Goal: Task Accomplishment & Management: Manage account settings

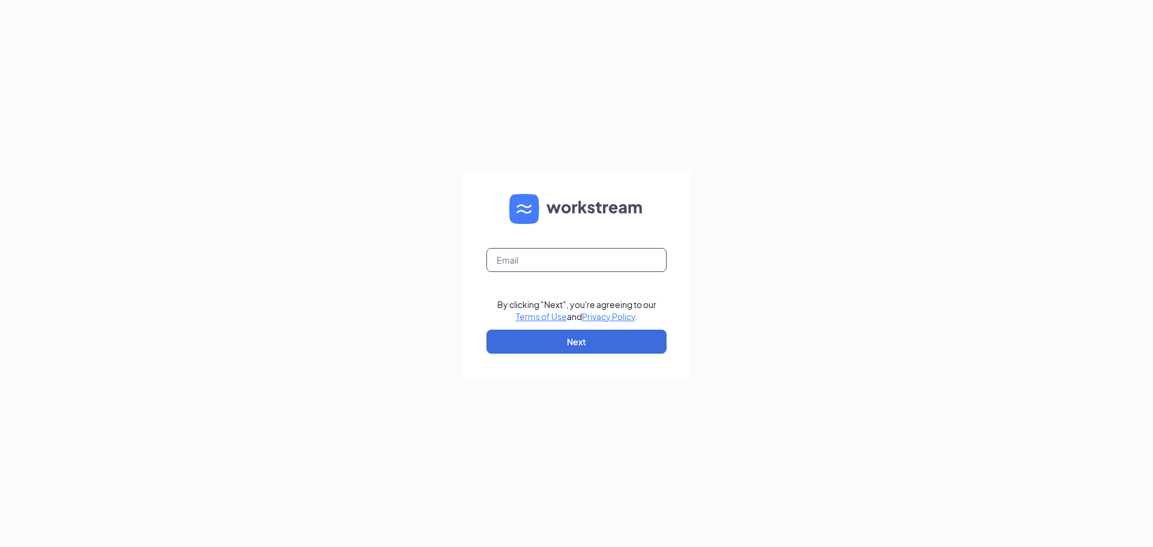
click at [624, 262] on input "text" at bounding box center [576, 260] width 180 height 24
type input "[EMAIL_ADDRESS][DOMAIN_NAME]"
click at [572, 345] on button "Next" at bounding box center [576, 342] width 180 height 24
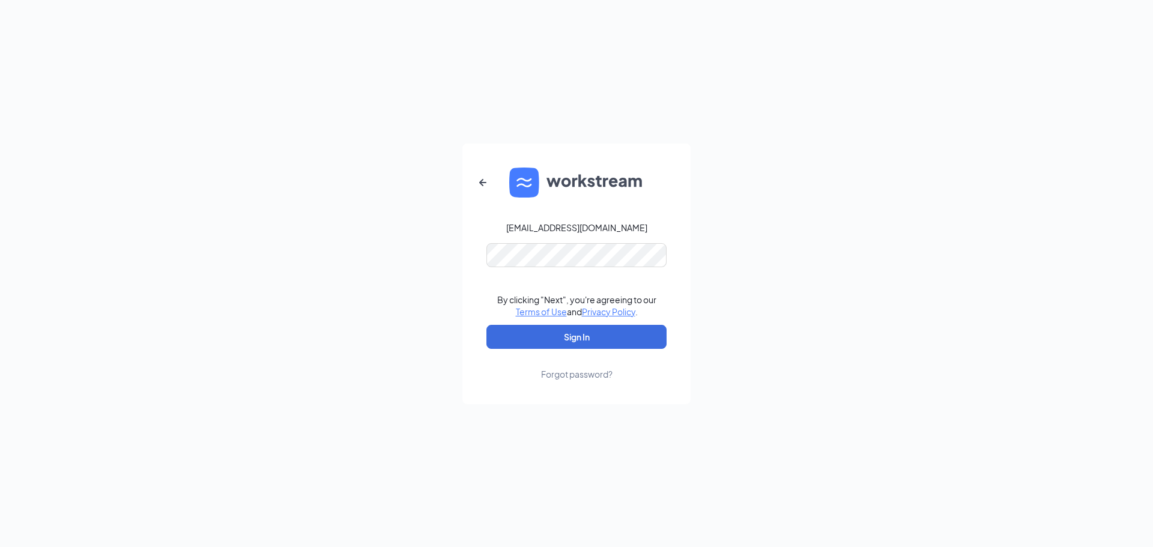
click at [938, 213] on div "[EMAIL_ADDRESS][DOMAIN_NAME] By clicking "Next", you're agreeing to our Terms o…" at bounding box center [576, 273] width 1153 height 547
click at [586, 339] on button "Sign In" at bounding box center [576, 337] width 180 height 24
click at [614, 343] on button "Sign In" at bounding box center [576, 337] width 180 height 24
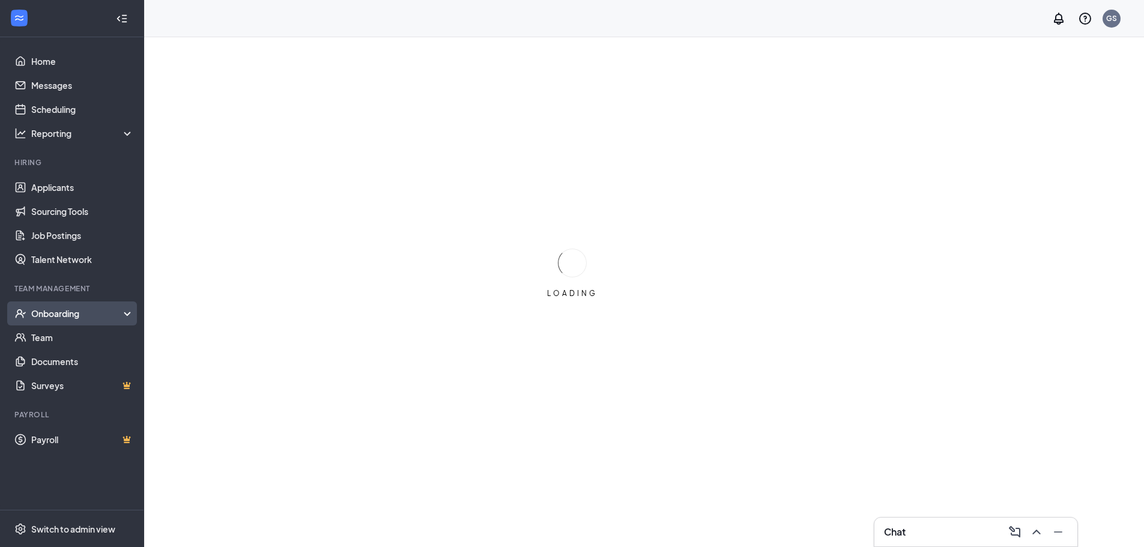
click at [63, 311] on div "Onboarding" at bounding box center [77, 313] width 92 height 12
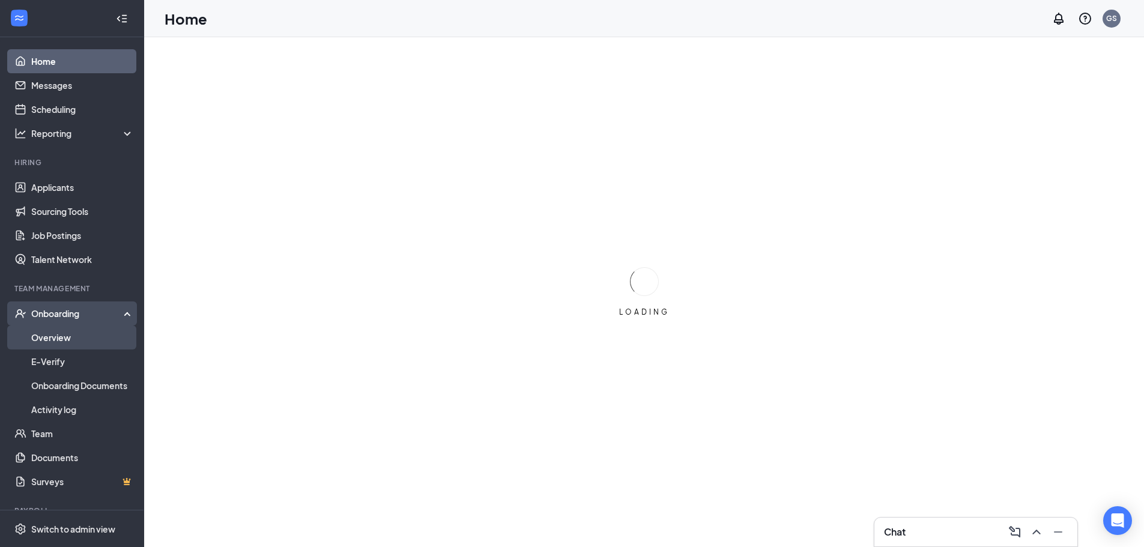
click at [54, 337] on link "Overview" at bounding box center [82, 337] width 103 height 24
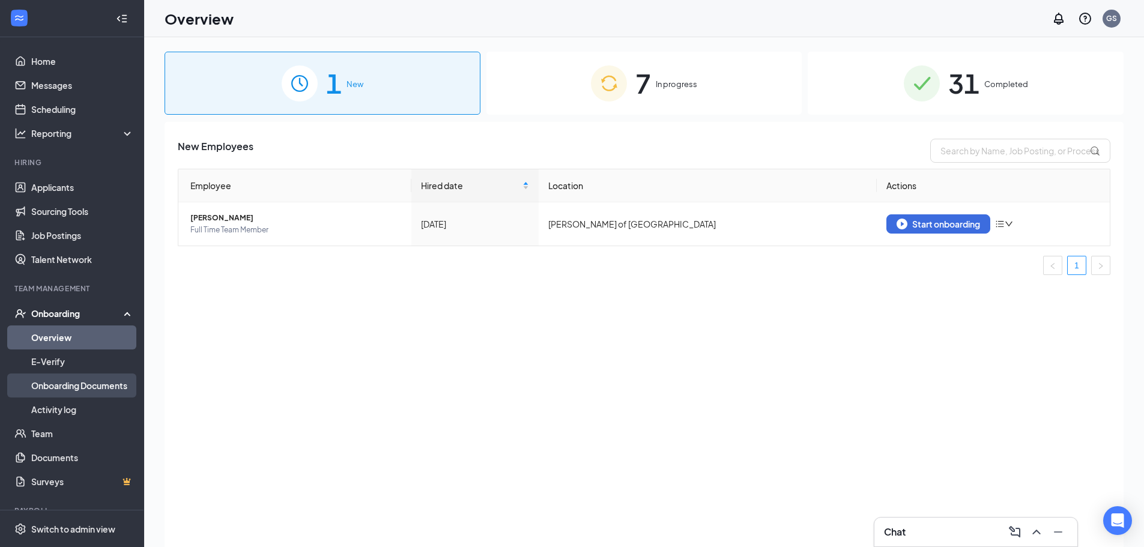
click at [91, 384] on link "Onboarding Documents" at bounding box center [82, 385] width 103 height 24
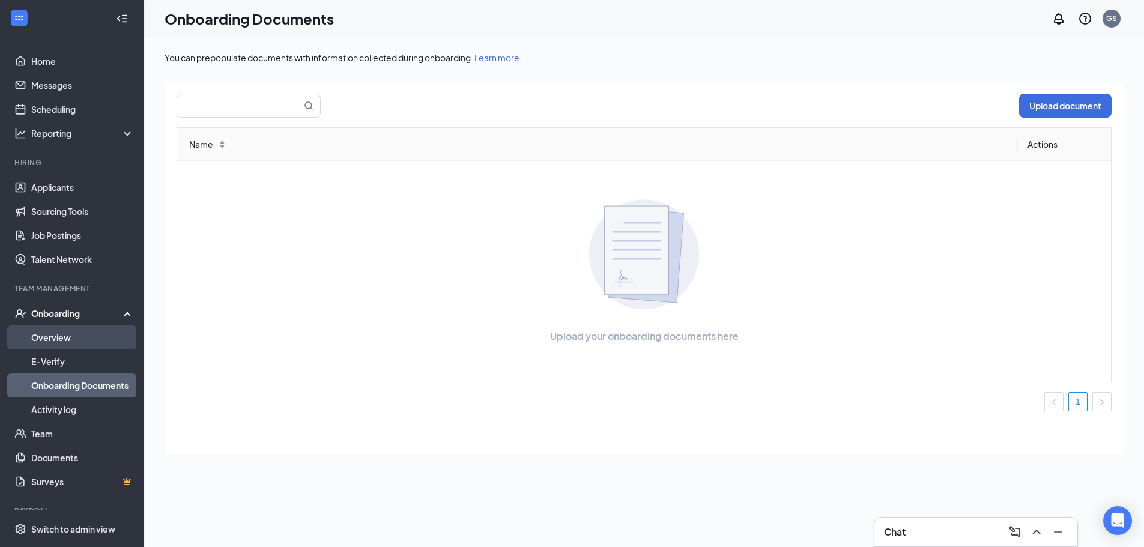
click at [49, 337] on link "Overview" at bounding box center [82, 337] width 103 height 24
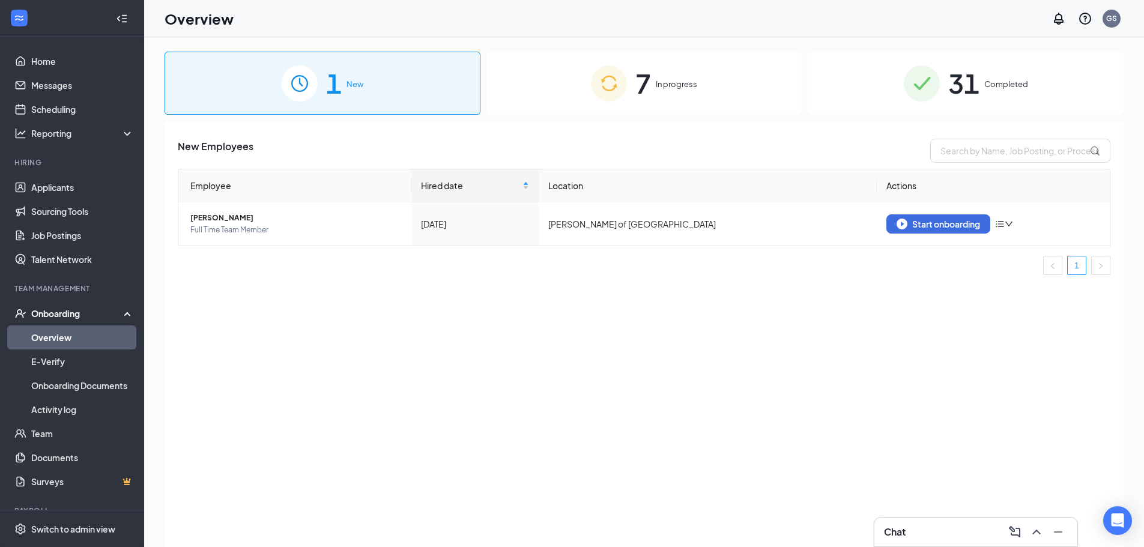
click at [697, 95] on div "7 In progress" at bounding box center [644, 83] width 316 height 63
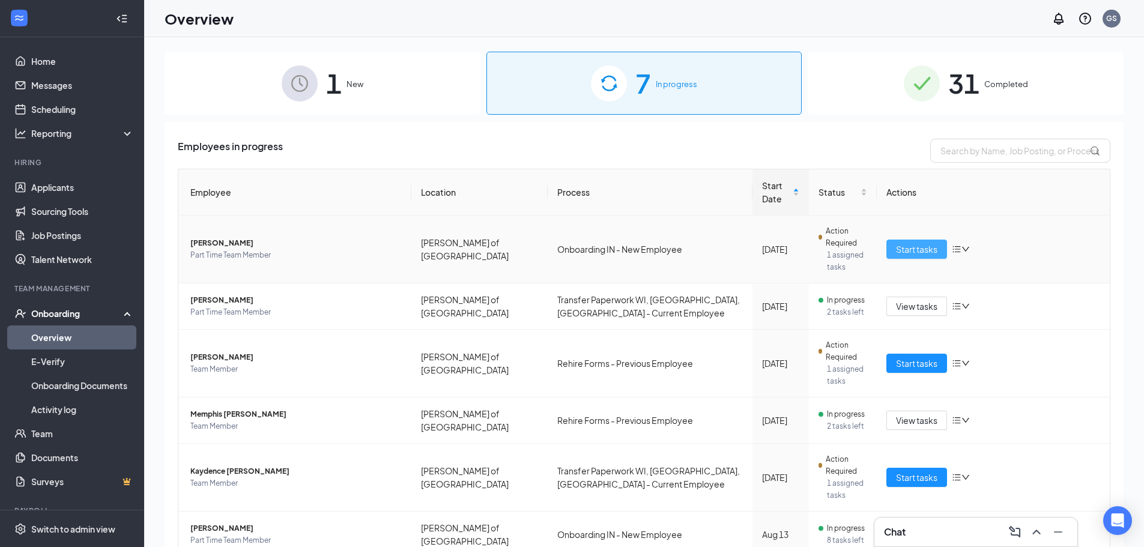
click at [902, 244] on span "Start tasks" at bounding box center [916, 249] width 41 height 13
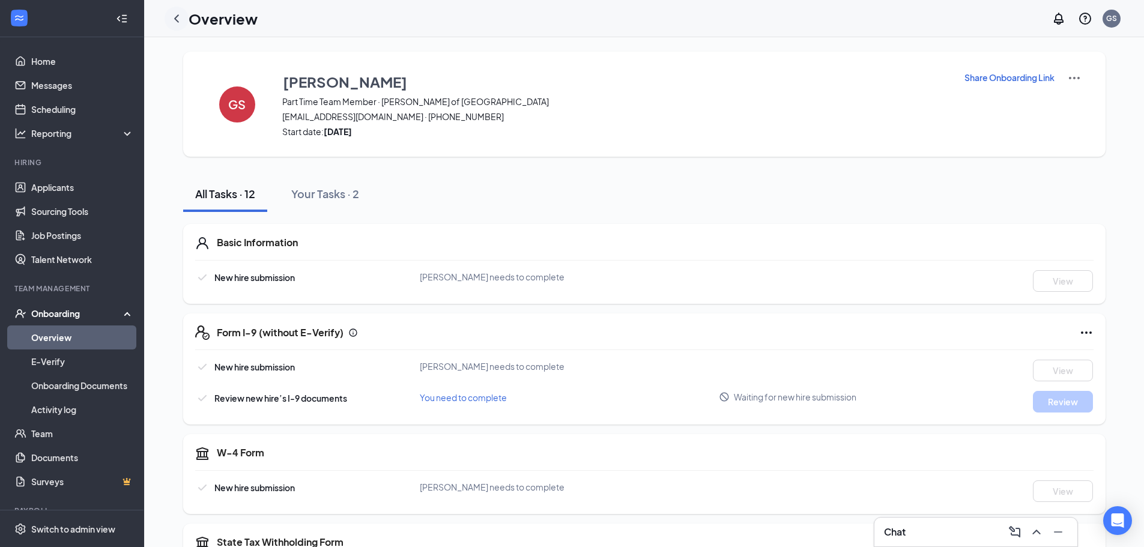
click at [177, 17] on icon "ChevronLeft" at bounding box center [176, 18] width 5 height 8
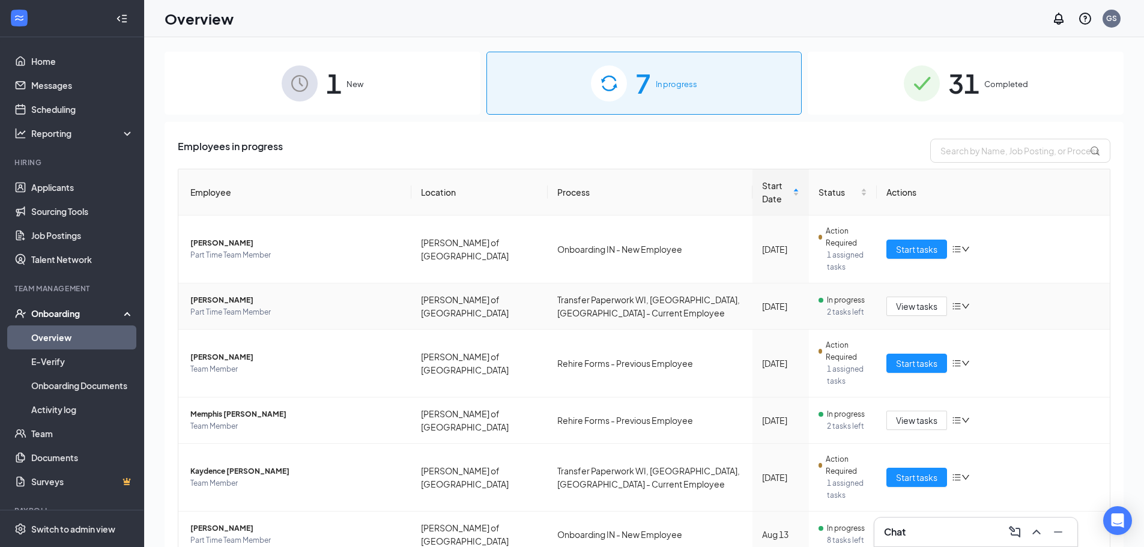
click at [246, 306] on span "Part Time Team Member" at bounding box center [295, 312] width 211 height 12
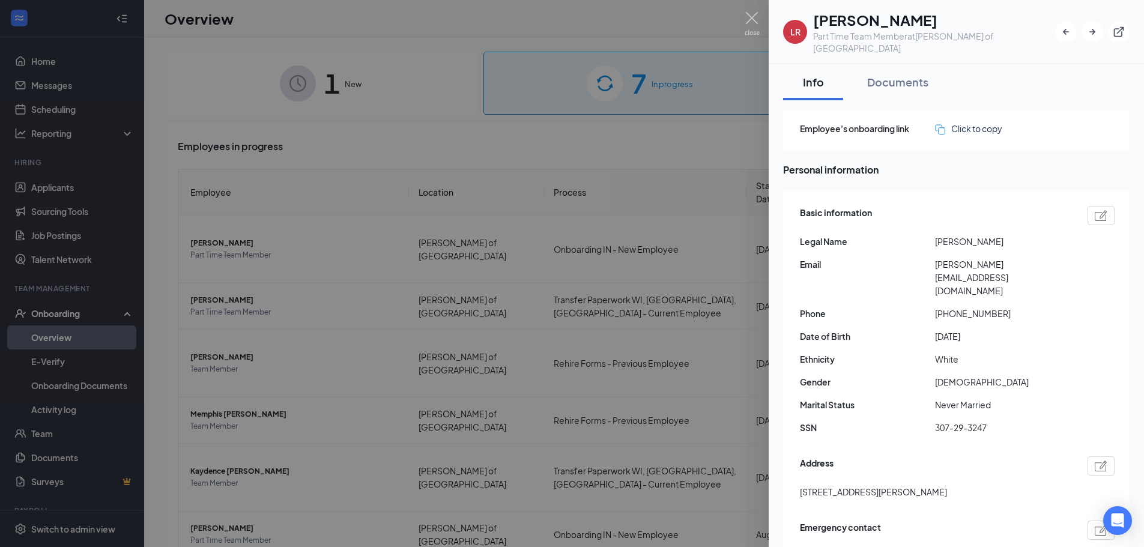
click at [741, 25] on div at bounding box center [572, 273] width 1144 height 547
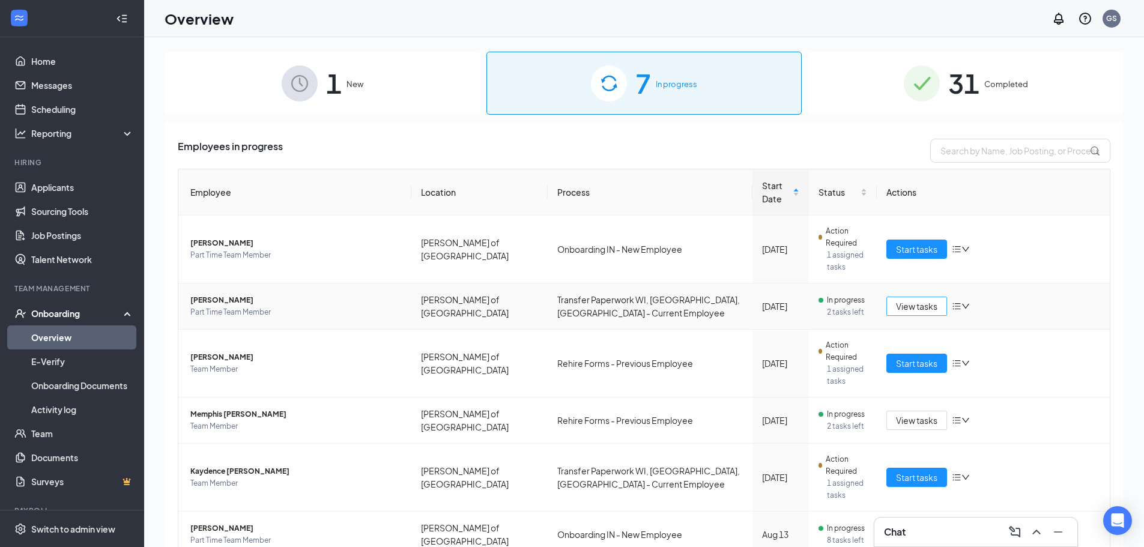
click at [905, 300] on span "View tasks" at bounding box center [916, 306] width 41 height 13
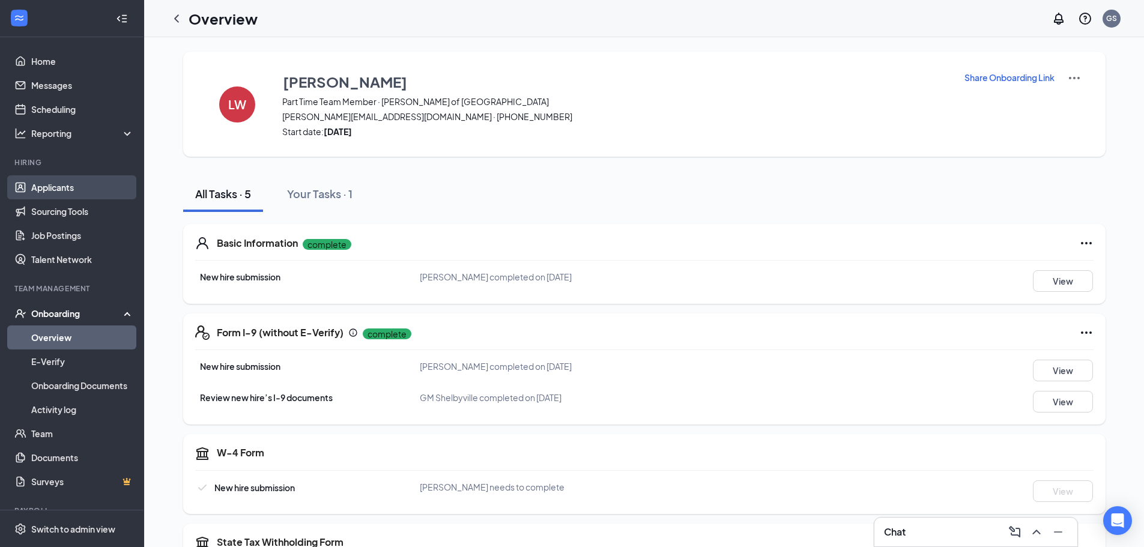
click at [35, 184] on link "Applicants" at bounding box center [82, 187] width 103 height 24
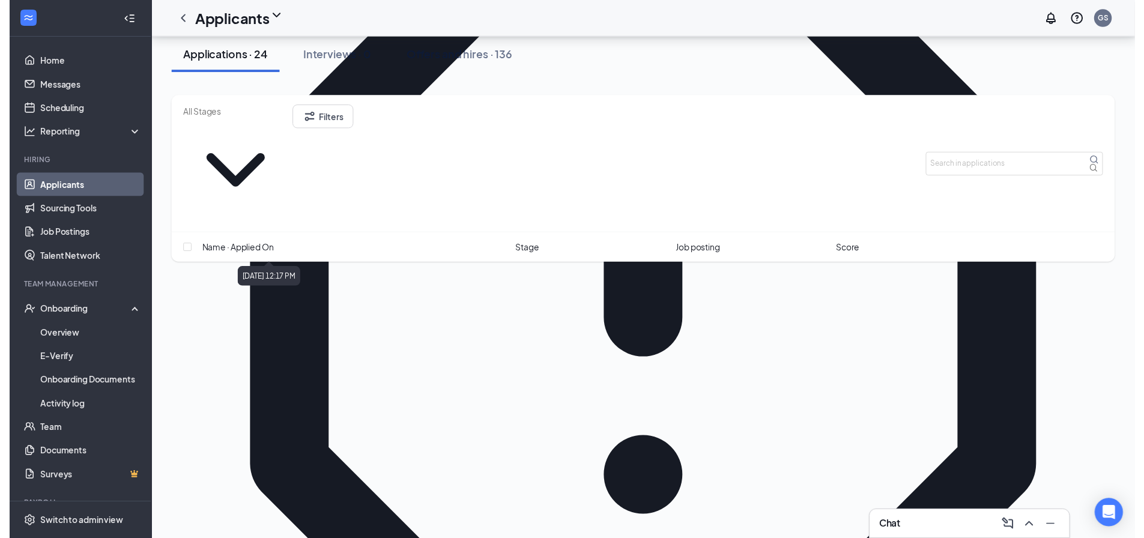
scroll to position [360, 0]
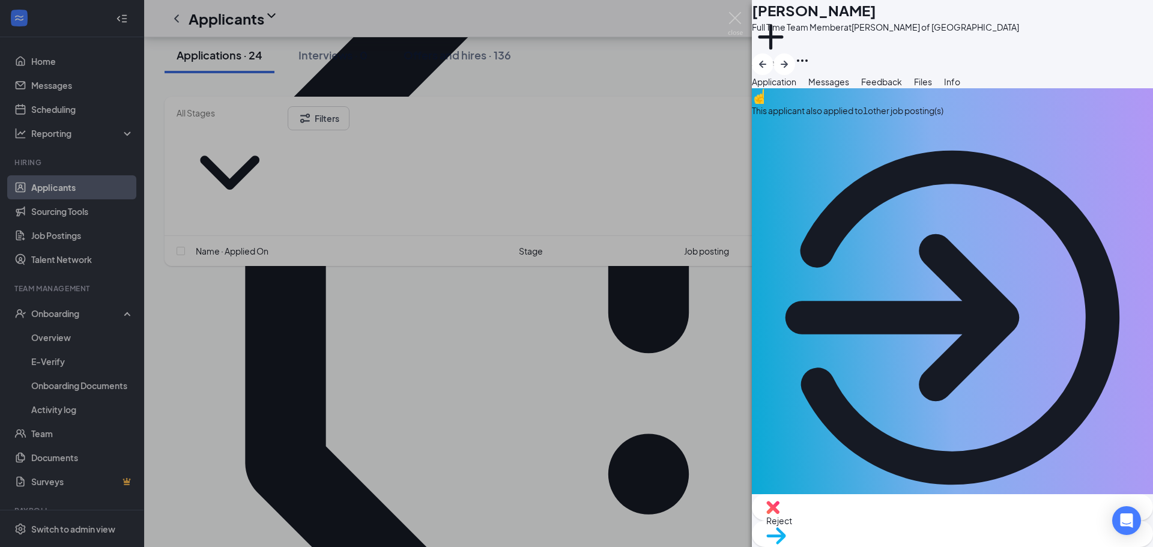
click at [893, 523] on span "Reject" at bounding box center [952, 520] width 372 height 13
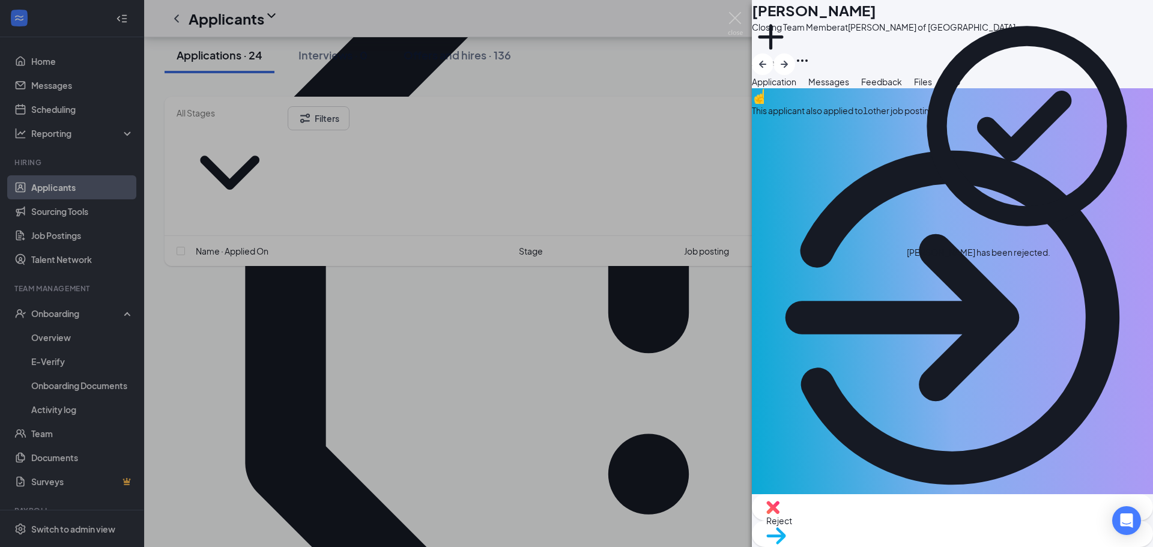
click at [746, 27] on div "BB brandon bryant Closing Team Member at Culver's of Shelbyville Add a tag Appl…" at bounding box center [576, 273] width 1153 height 547
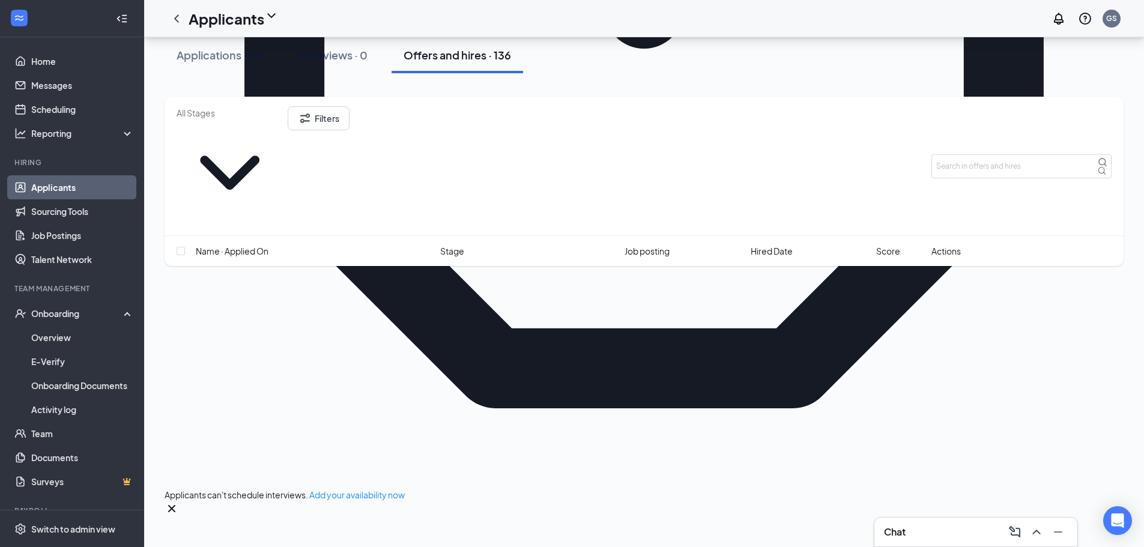
scroll to position [660, 0]
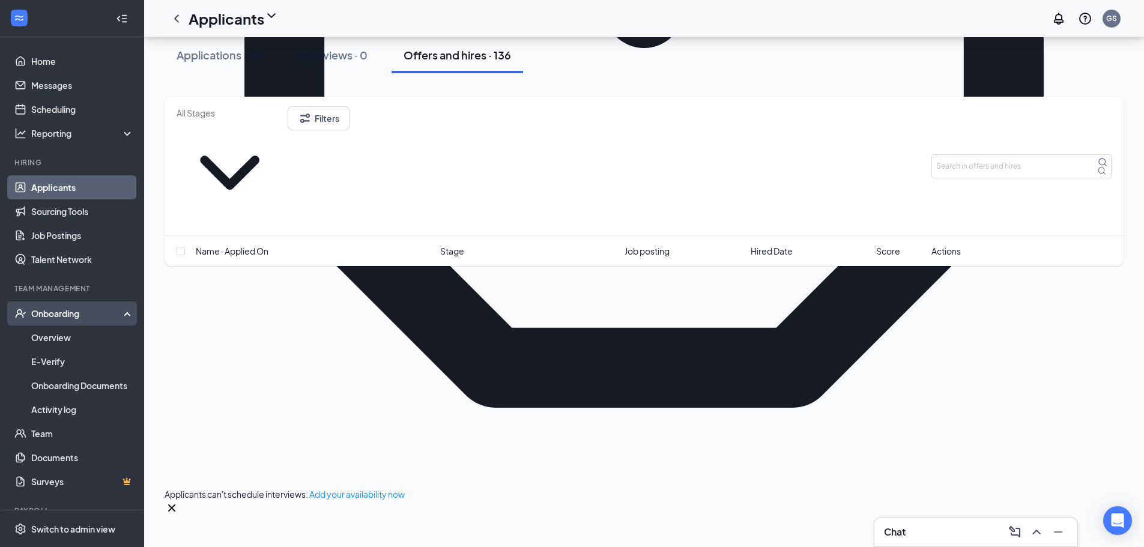
click at [70, 321] on div "Onboarding" at bounding box center [72, 313] width 144 height 24
click at [75, 325] on div "Onboarding" at bounding box center [72, 313] width 144 height 24
click at [71, 331] on link "Overview" at bounding box center [82, 337] width 103 height 24
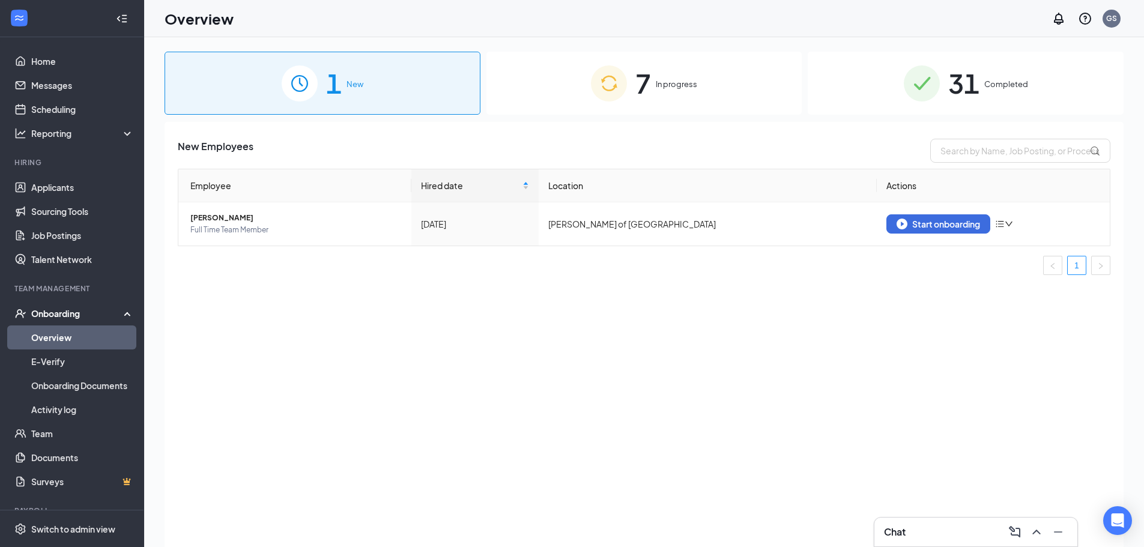
click at [539, 55] on div "7 In progress" at bounding box center [644, 83] width 316 height 63
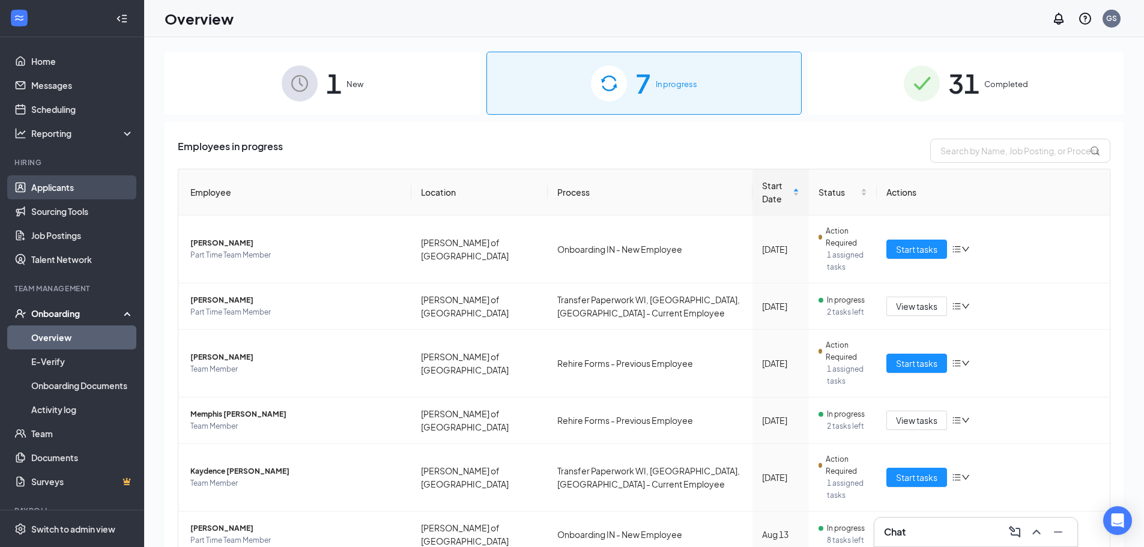
click at [74, 189] on link "Applicants" at bounding box center [82, 187] width 103 height 24
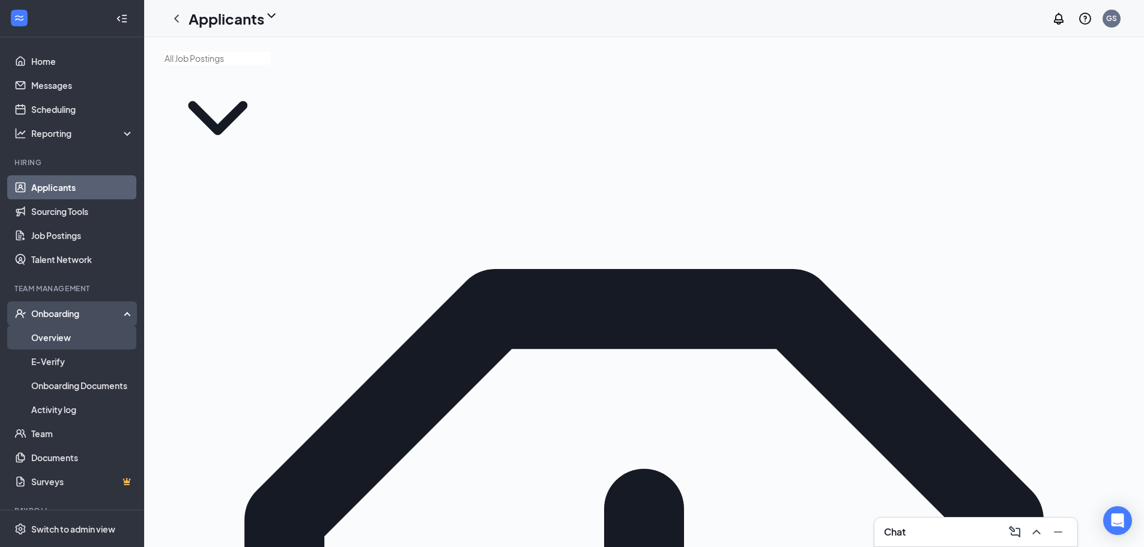
click at [59, 346] on link "Overview" at bounding box center [82, 337] width 103 height 24
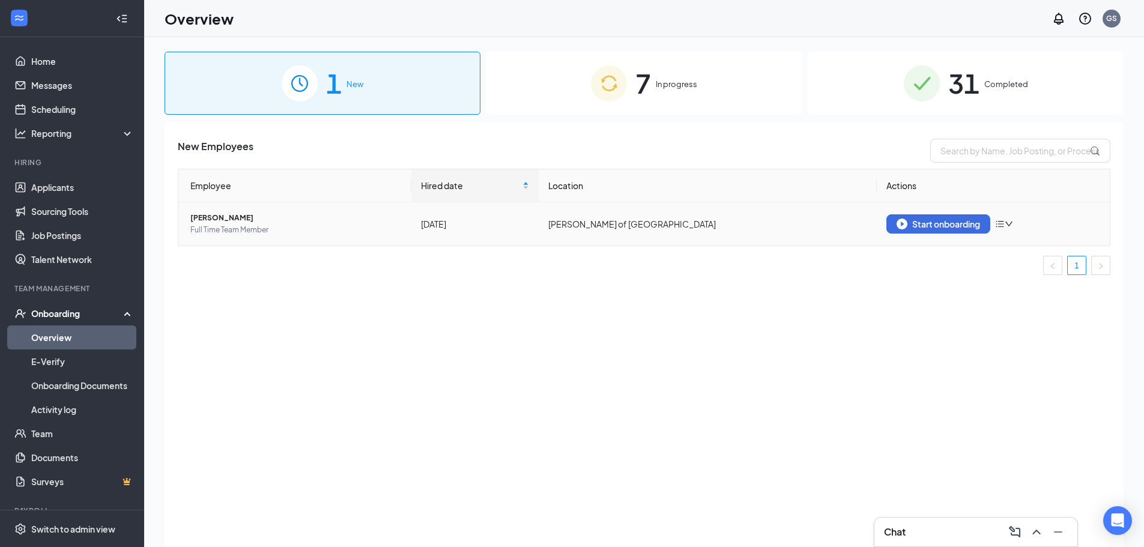
click at [222, 221] on span "Edwin Rodriguez" at bounding box center [295, 218] width 211 height 12
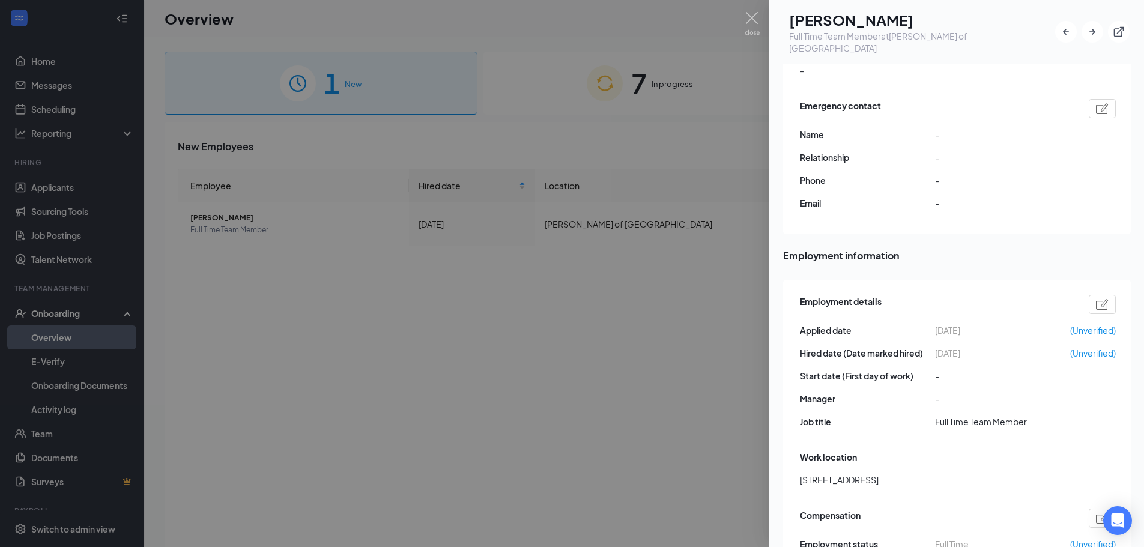
scroll to position [360, 0]
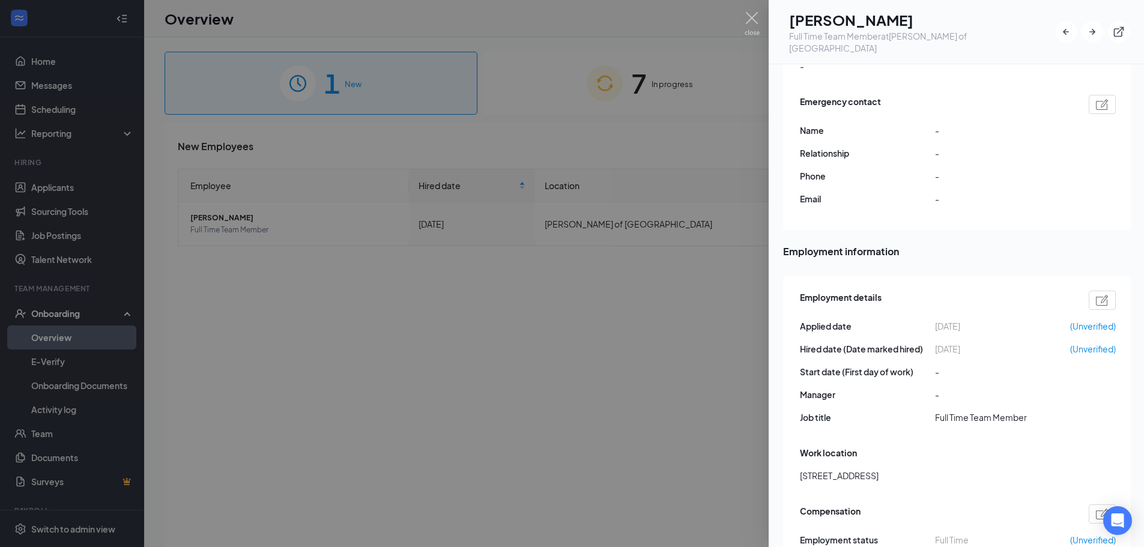
click at [742, 16] on div at bounding box center [572, 273] width 1144 height 547
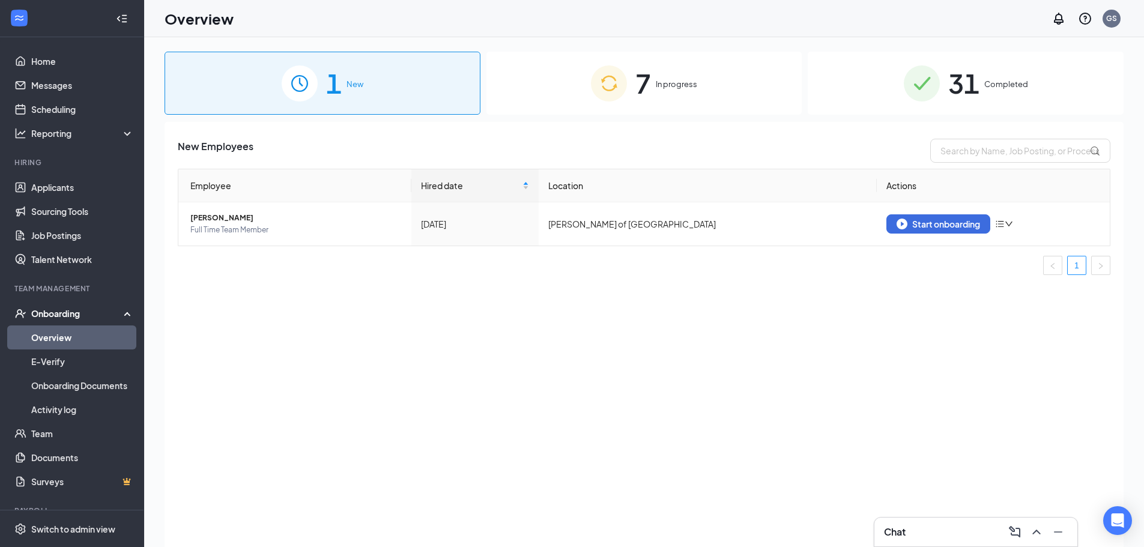
click at [633, 116] on div "1 New 7 In progress 31 Completed New Employees Employee Hired date Location Act…" at bounding box center [643, 319] width 959 height 535
click at [626, 85] on img at bounding box center [609, 83] width 36 height 36
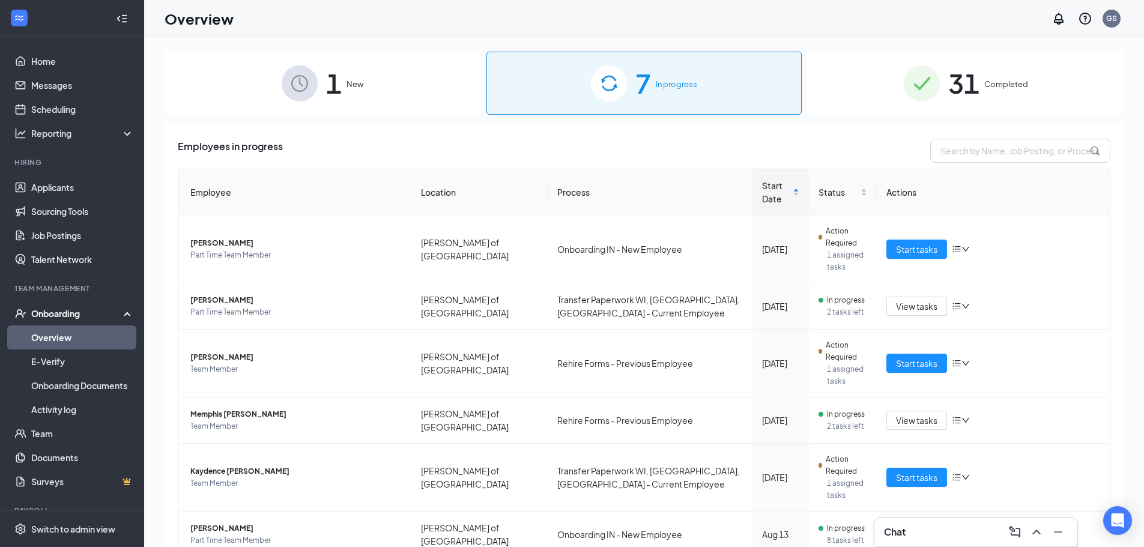
click at [289, 100] on img at bounding box center [300, 83] width 36 height 36
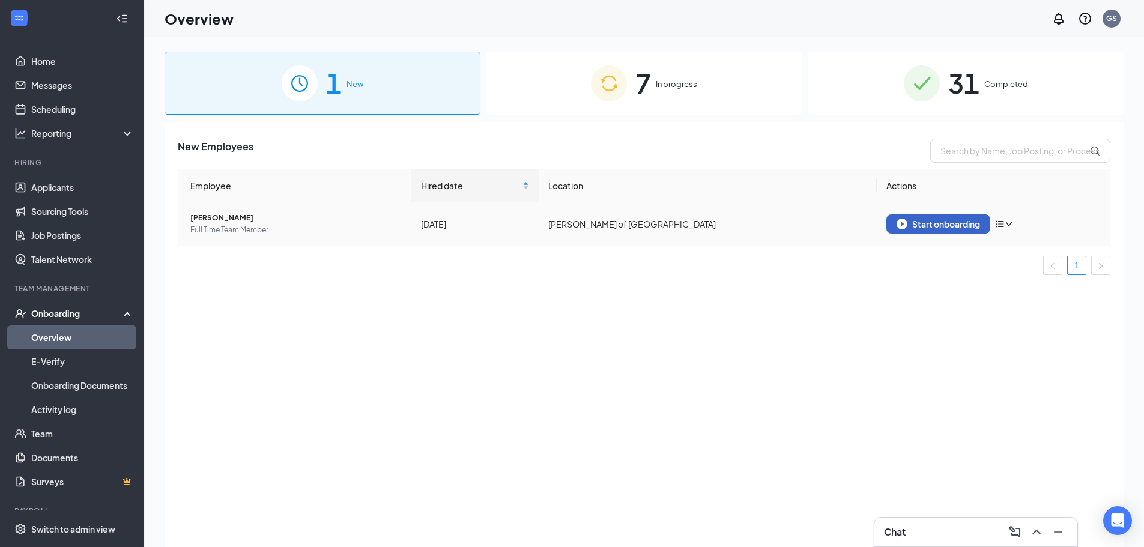
click at [896, 227] on img "button" at bounding box center [901, 224] width 11 height 11
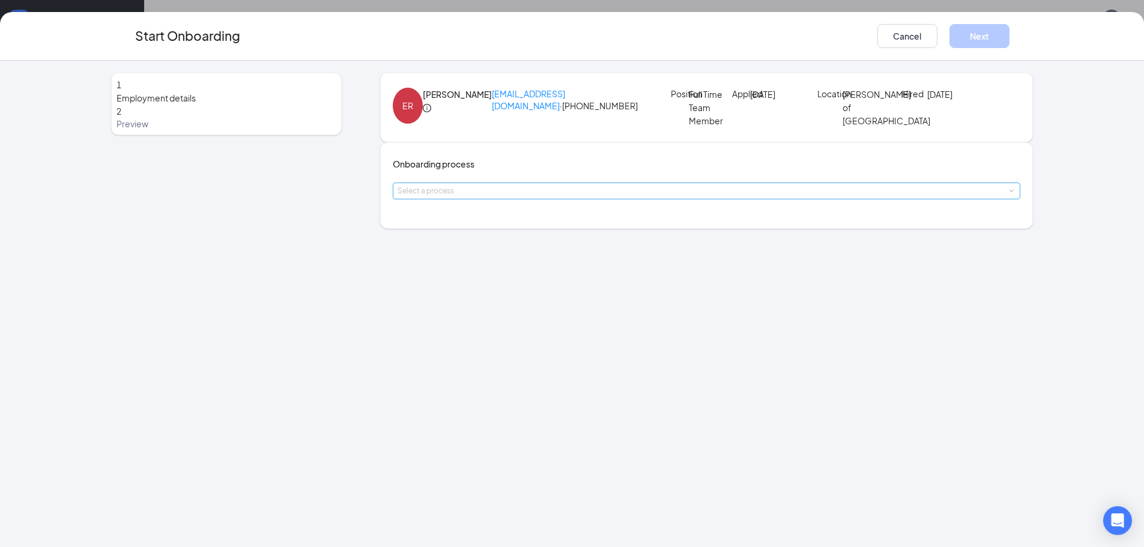
click at [516, 197] on div "Select a process" at bounding box center [703, 191] width 613 height 12
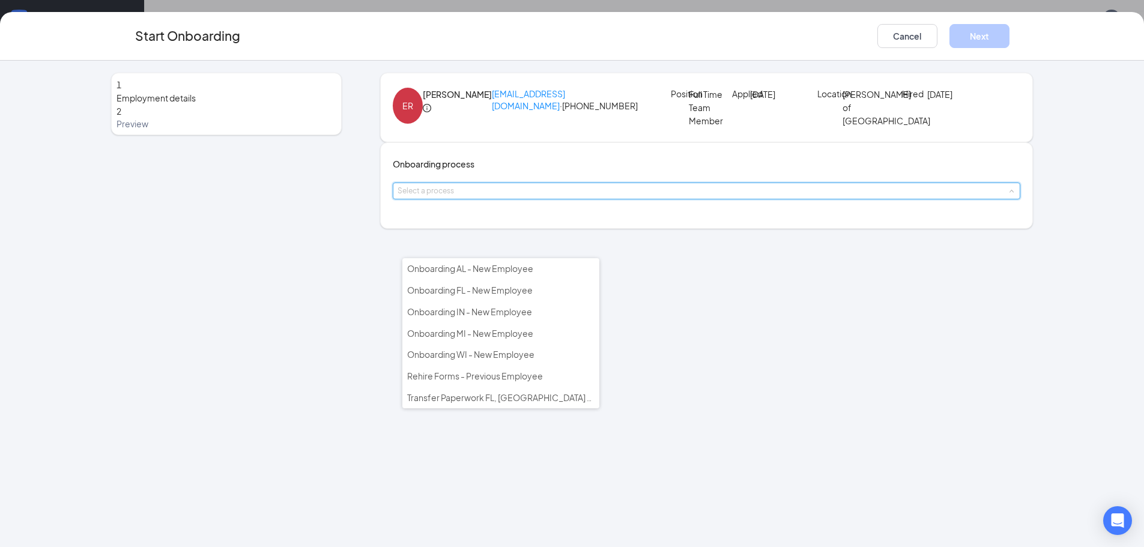
click at [246, 229] on div "1 Employment details 2 Preview" at bounding box center [226, 151] width 231 height 156
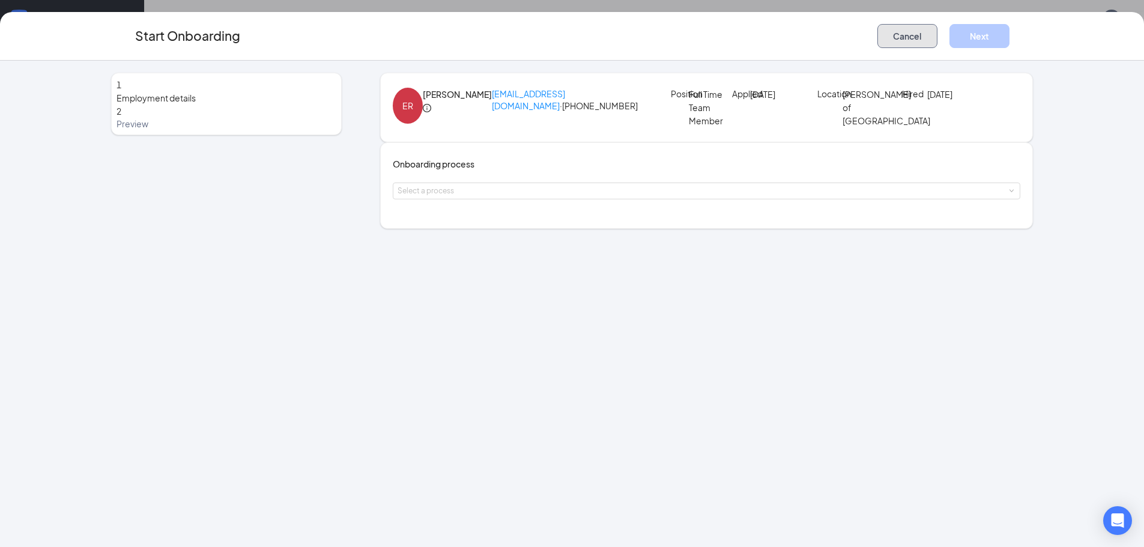
click at [922, 32] on button "Cancel" at bounding box center [907, 36] width 60 height 24
